Goal: Information Seeking & Learning: Learn about a topic

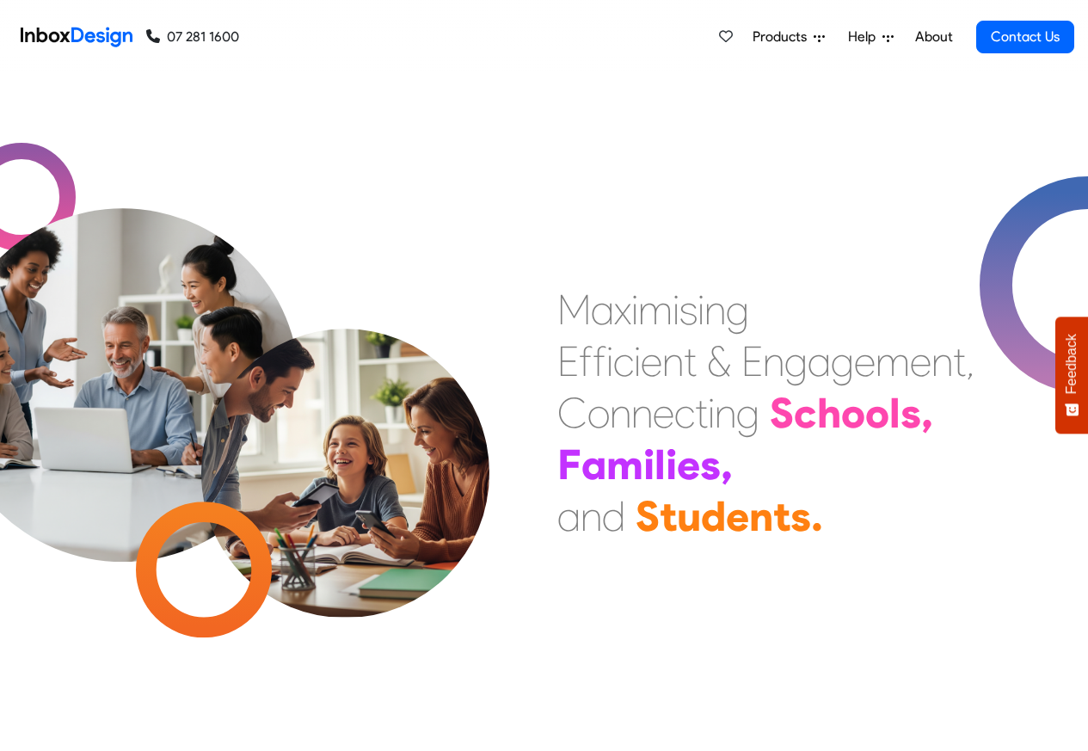
click at [810, 37] on span "Products" at bounding box center [783, 37] width 61 height 21
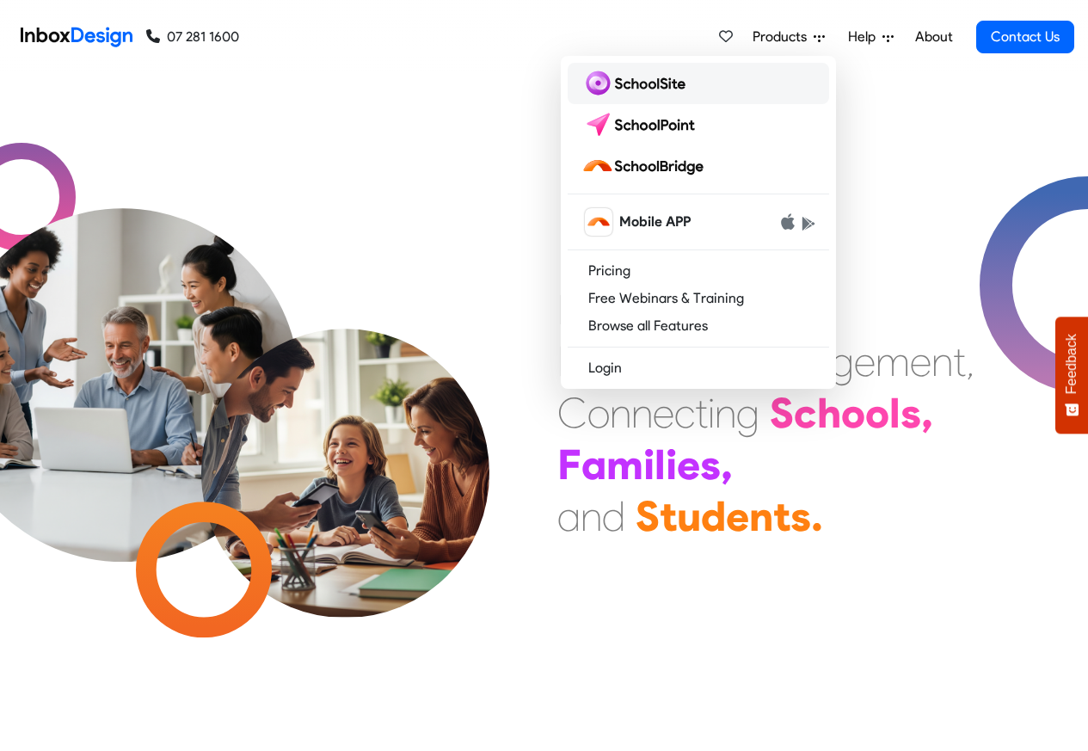
click at [621, 82] on img at bounding box center [636, 84] width 111 height 28
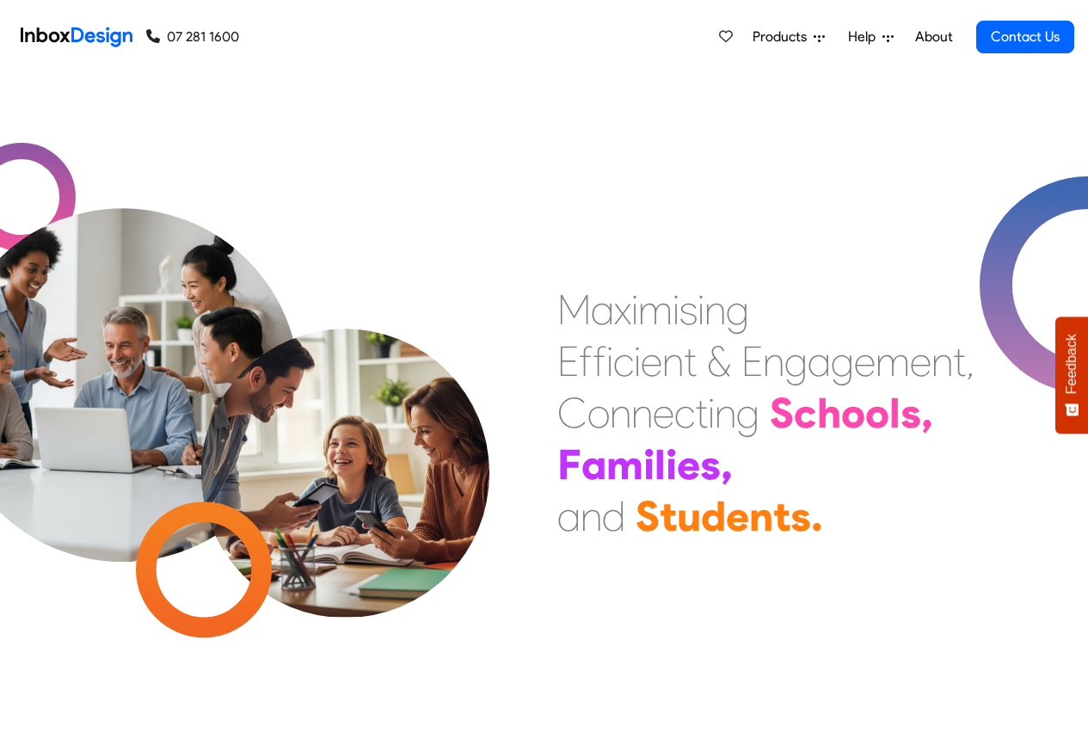
click at [764, 40] on span "Products" at bounding box center [783, 37] width 61 height 21
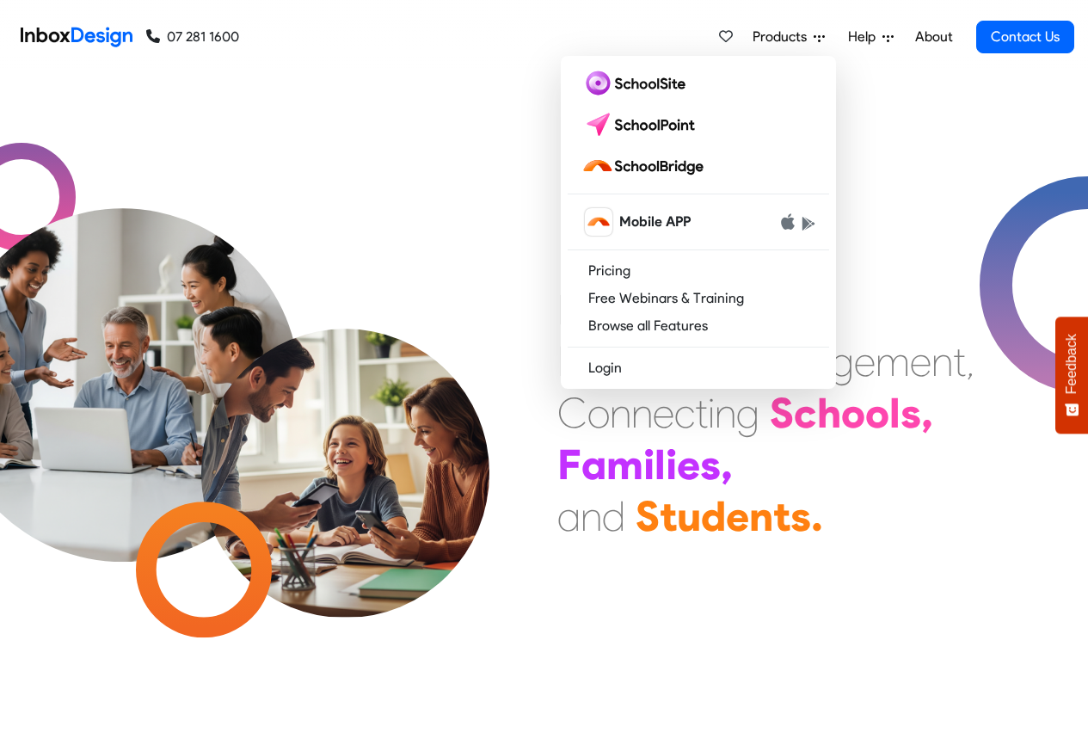
click at [814, 39] on icon at bounding box center [819, 37] width 11 height 11
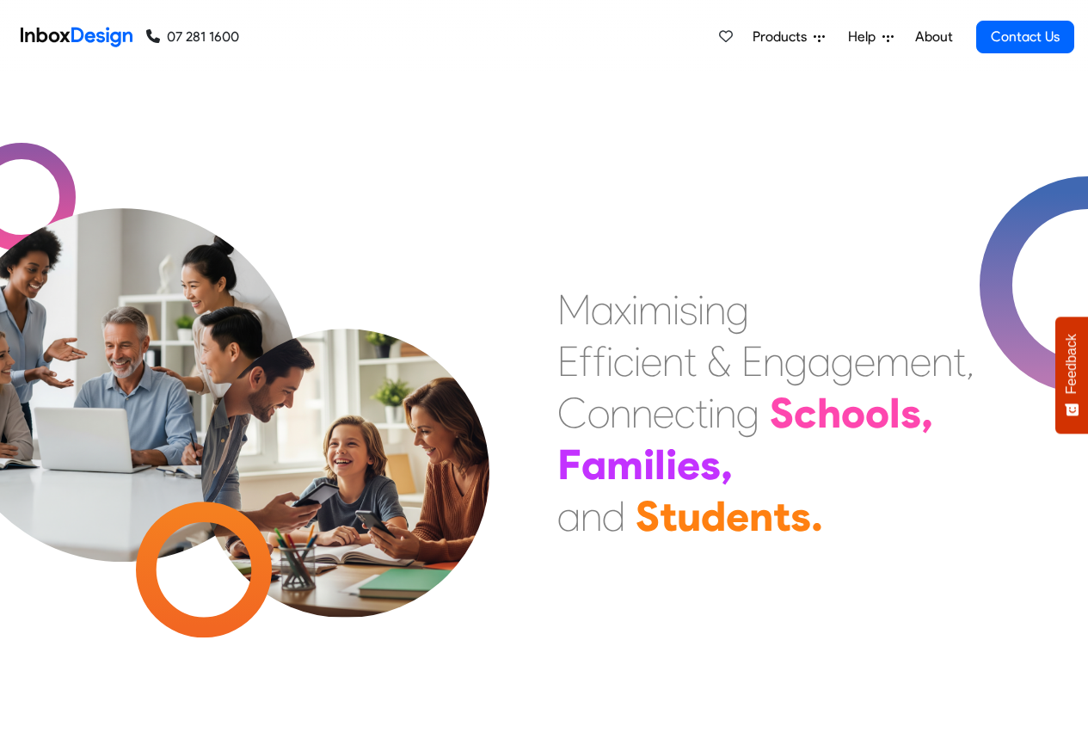
click at [763, 37] on span "Products" at bounding box center [783, 37] width 61 height 21
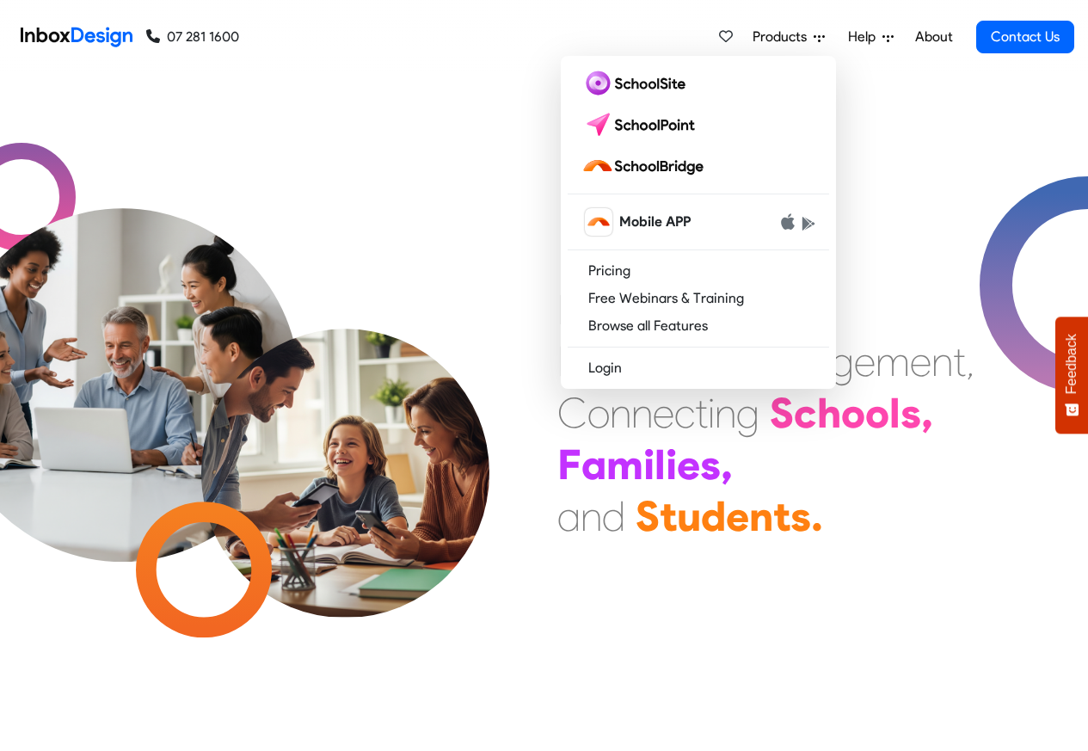
click at [789, 37] on span "Products" at bounding box center [783, 37] width 61 height 21
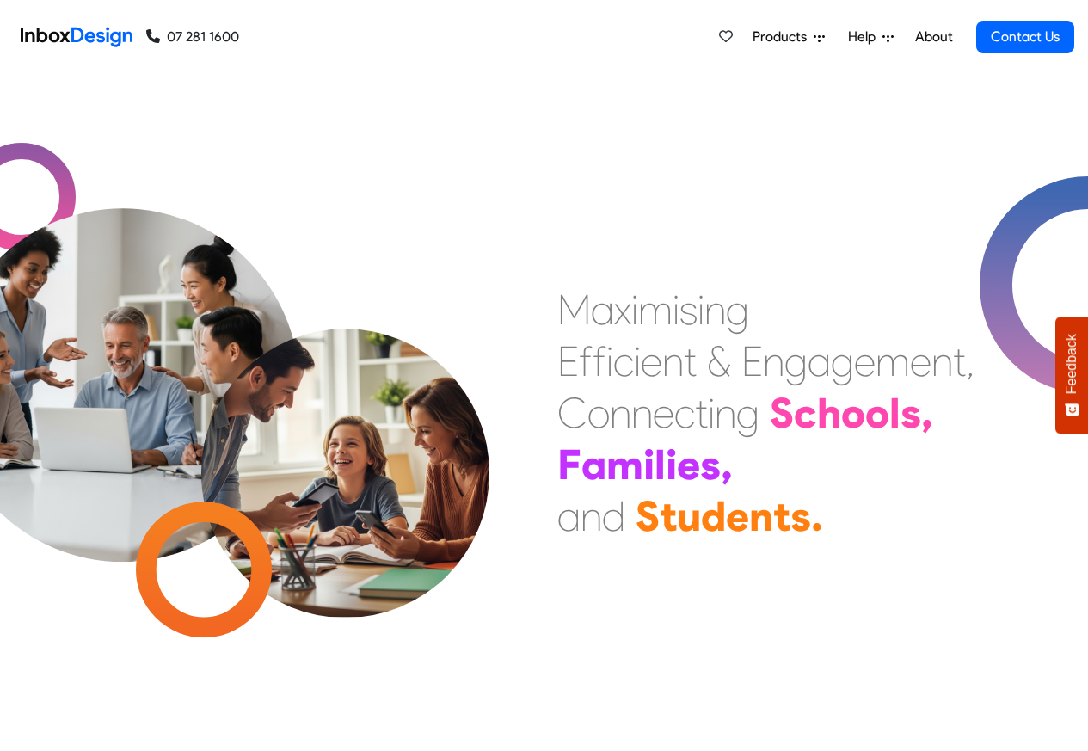
click at [775, 37] on span "Products" at bounding box center [783, 37] width 61 height 21
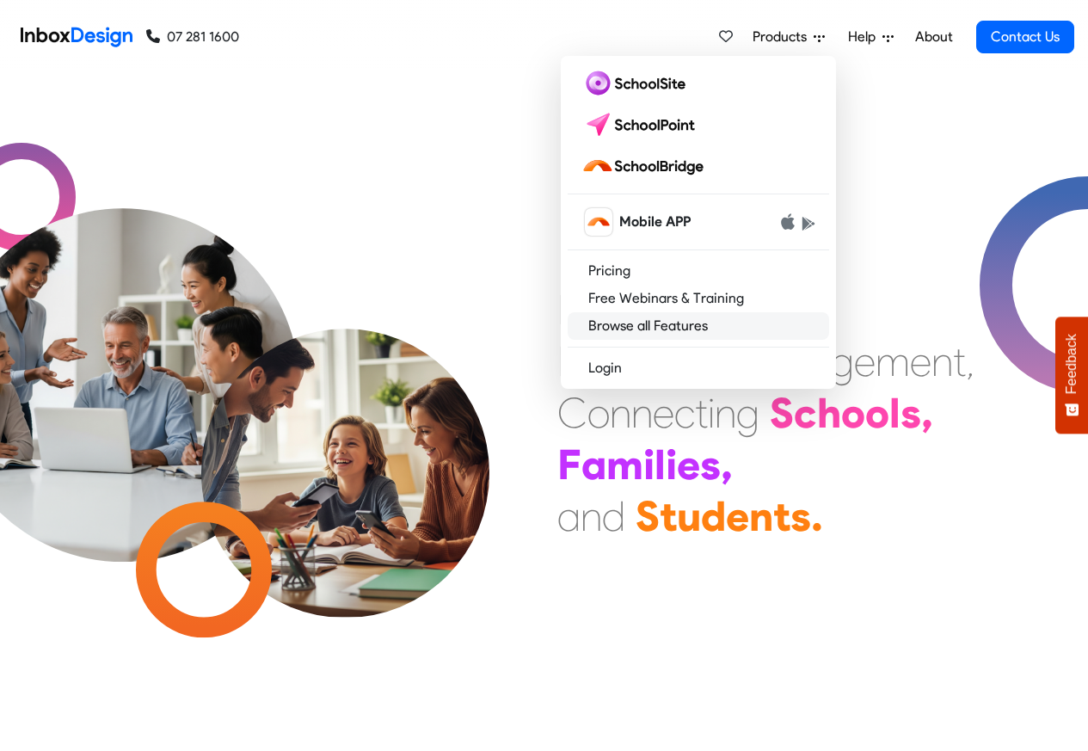
click at [630, 321] on link "Browse all Features" at bounding box center [698, 326] width 261 height 28
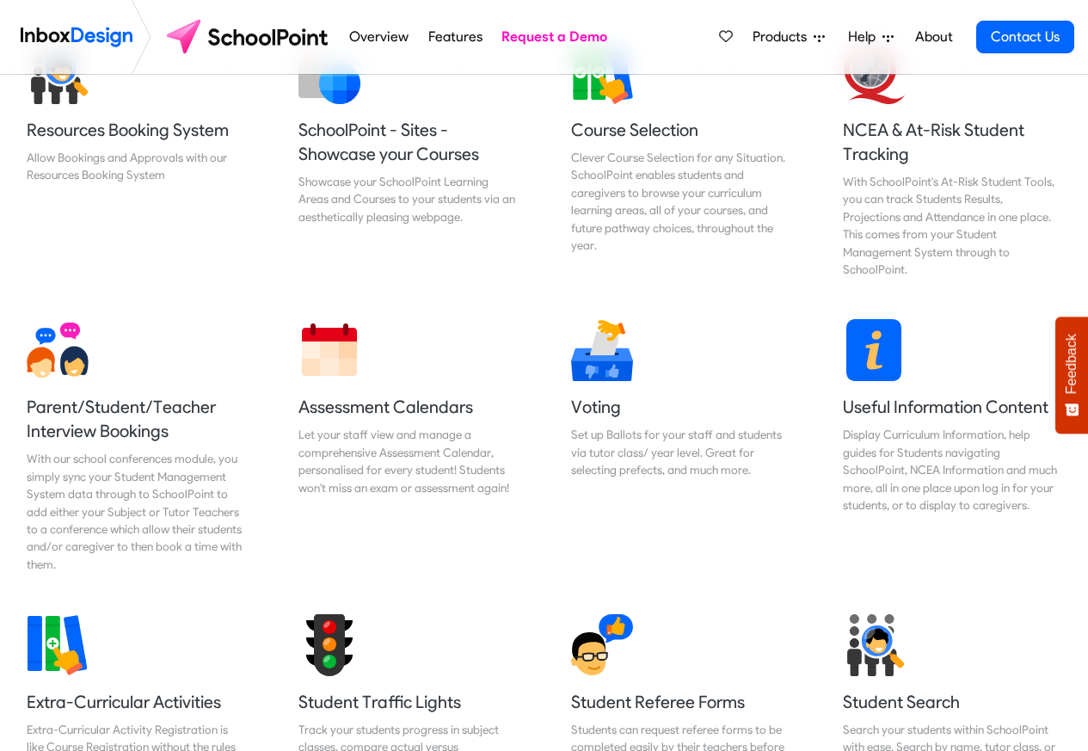
scroll to position [722, 0]
